Goal: Task Accomplishment & Management: Use online tool/utility

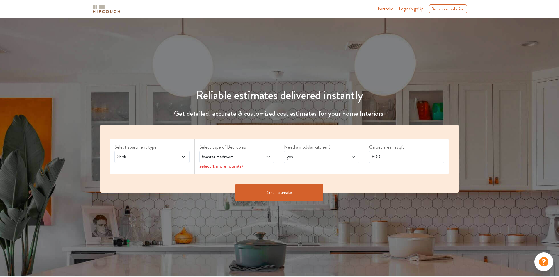
click at [186, 157] on div "2bhk" at bounding box center [151, 157] width 75 height 12
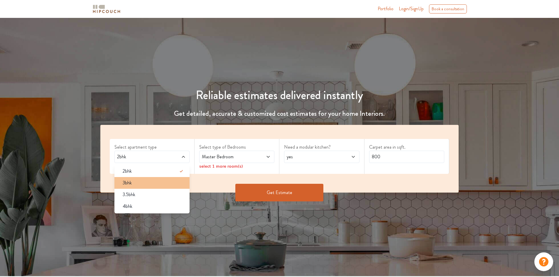
click at [160, 184] on div "3bhk" at bounding box center [154, 182] width 72 height 7
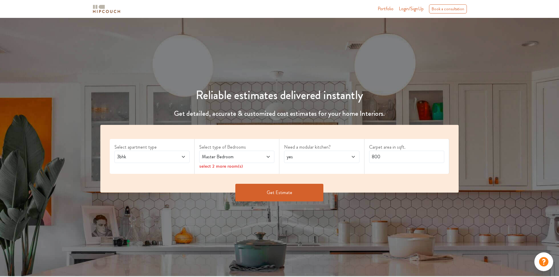
click at [265, 155] on span at bounding box center [262, 156] width 18 height 7
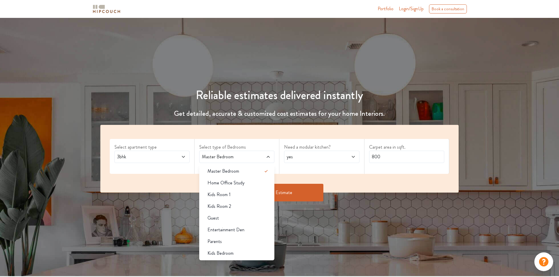
click at [265, 155] on span at bounding box center [262, 156] width 18 height 7
click at [405, 86] on div "Reliable estimates delivered instantly Get detailed, accurate & customized cost…" at bounding box center [279, 142] width 372 height 136
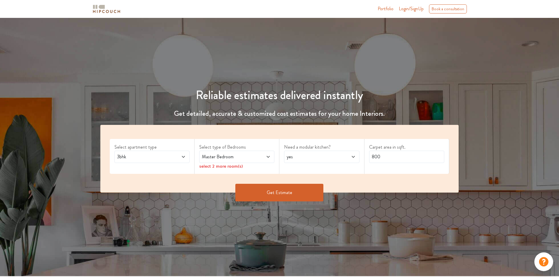
click at [236, 165] on div "select 2 more room(s)" at bounding box center [236, 166] width 75 height 6
click at [219, 165] on div "select 2 more room(s)" at bounding box center [236, 166] width 75 height 6
click at [269, 153] on span at bounding box center [262, 156] width 18 height 7
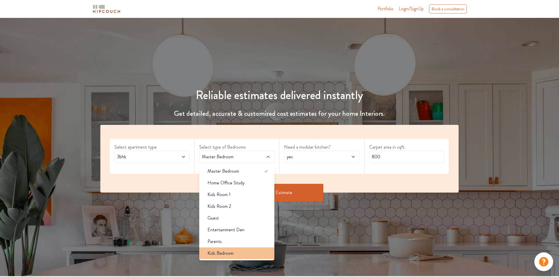
click at [262, 255] on div "Kids Bedroom" at bounding box center [239, 253] width 72 height 7
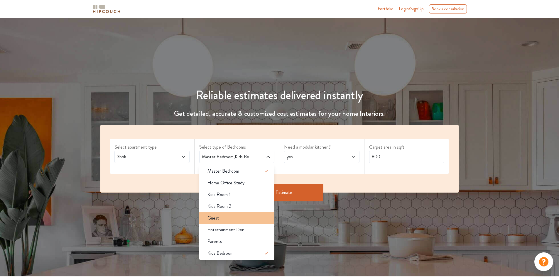
click at [255, 218] on div "Guest" at bounding box center [239, 218] width 72 height 7
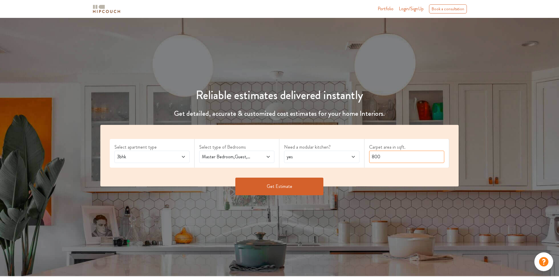
drag, startPoint x: 382, startPoint y: 158, endPoint x: 370, endPoint y: 156, distance: 11.9
click at [370, 156] on input "800" at bounding box center [406, 157] width 75 height 12
type input "1500"
click at [287, 185] on button "Get Estimate" at bounding box center [279, 187] width 88 height 18
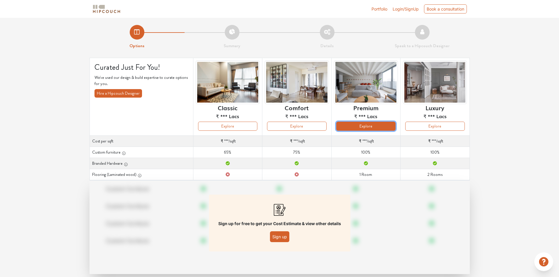
click at [380, 126] on button "Explore" at bounding box center [365, 126] width 59 height 9
